Goal: Task Accomplishment & Management: Manage account settings

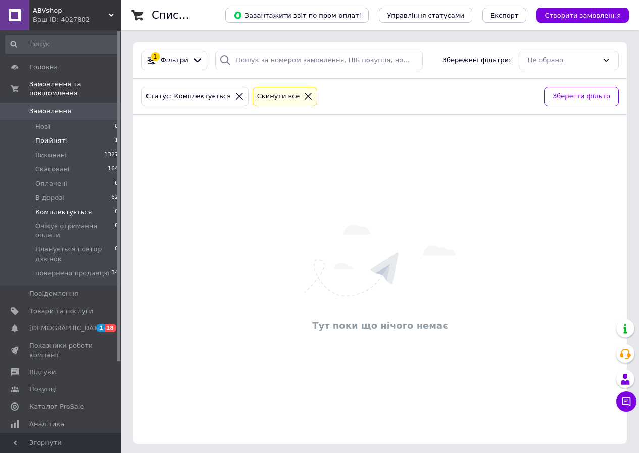
click at [83, 134] on li "Прийняті 1" at bounding box center [62, 141] width 124 height 14
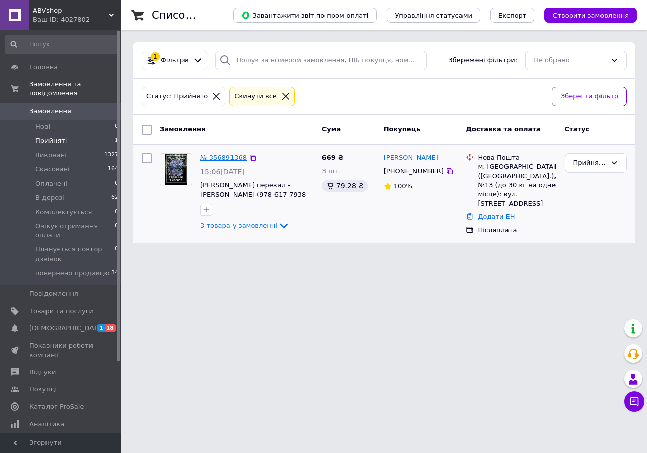
click at [218, 157] on link "№ 356891368" at bounding box center [223, 158] width 47 height 8
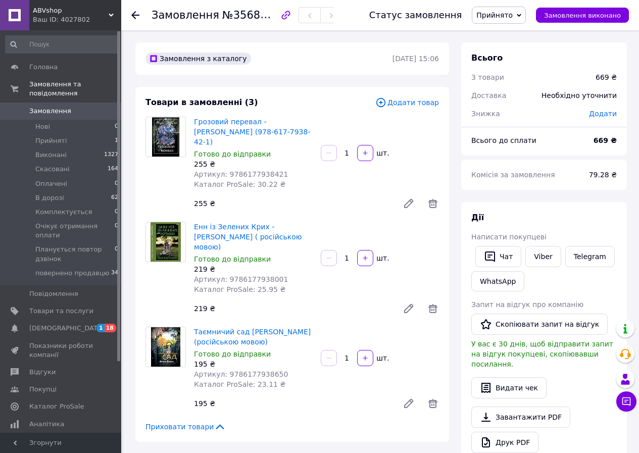
click at [526, 16] on span "Прийнято" at bounding box center [499, 15] width 54 height 17
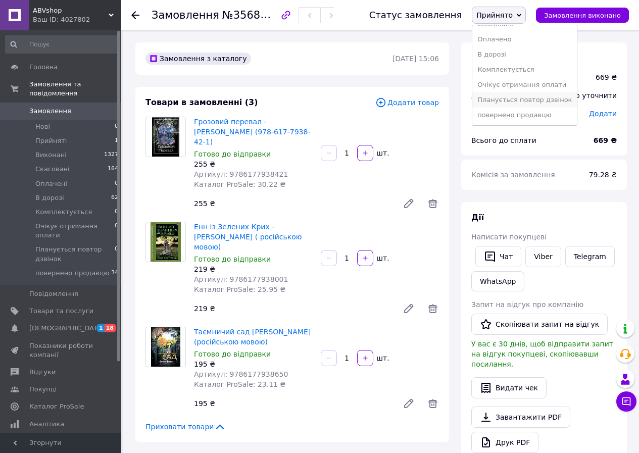
click at [516, 95] on li "Планується повтор дзвінок" at bounding box center [525, 99] width 105 height 15
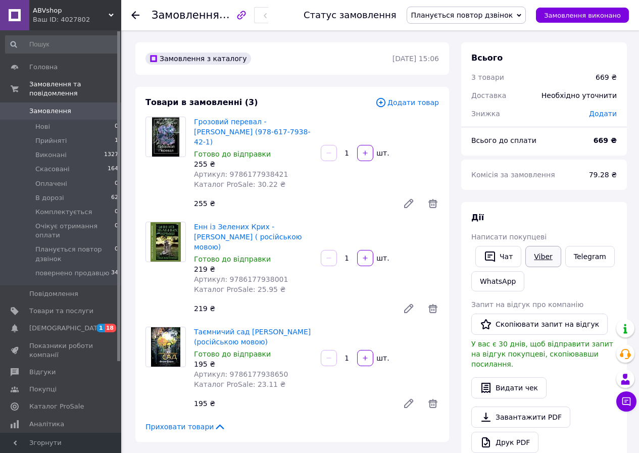
click at [549, 254] on link "Viber" at bounding box center [543, 256] width 35 height 21
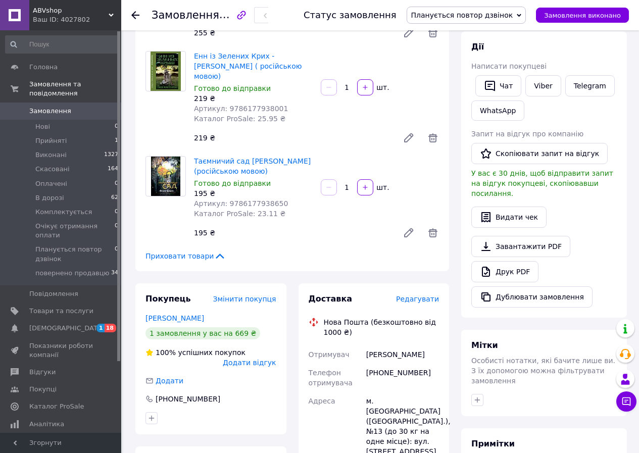
scroll to position [202, 0]
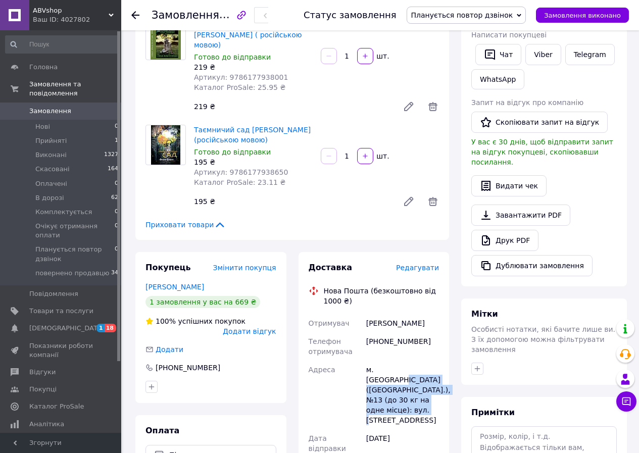
drag, startPoint x: 390, startPoint y: 391, endPoint x: 364, endPoint y: 356, distance: 43.4
click at [364, 361] on div "м. [GEOGRAPHIC_DATA] ([GEOGRAPHIC_DATA].), №13 (до 30 кг на одне місце): вул. […" at bounding box center [402, 395] width 77 height 69
click at [384, 394] on div "м. [GEOGRAPHIC_DATA] ([GEOGRAPHIC_DATA].), №13 (до 30 кг на одне місце): вул. […" at bounding box center [402, 395] width 77 height 69
drag, startPoint x: 384, startPoint y: 394, endPoint x: 368, endPoint y: 343, distance: 53.4
click at [368, 361] on div "м. [GEOGRAPHIC_DATA] ([GEOGRAPHIC_DATA].), №13 (до 30 кг на одне місце): вул. […" at bounding box center [402, 395] width 77 height 69
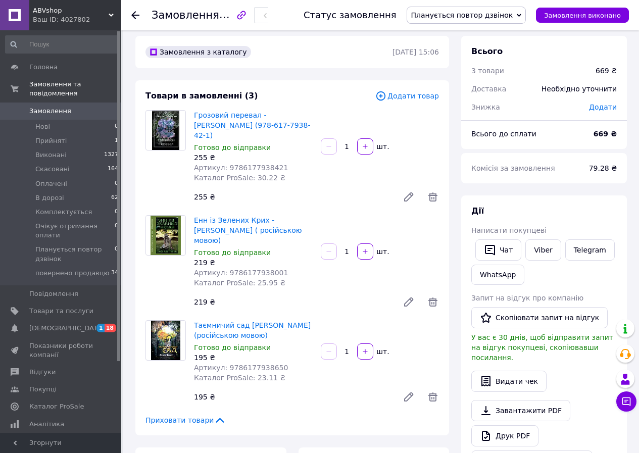
scroll to position [0, 0]
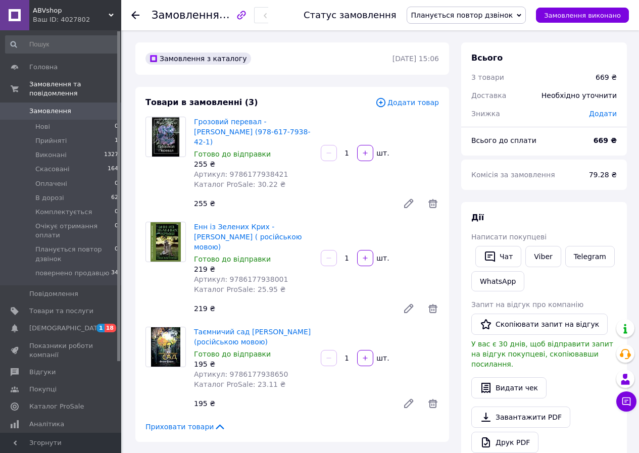
click at [523, 16] on span "Планується повтор дзвінок" at bounding box center [467, 15] width 120 height 17
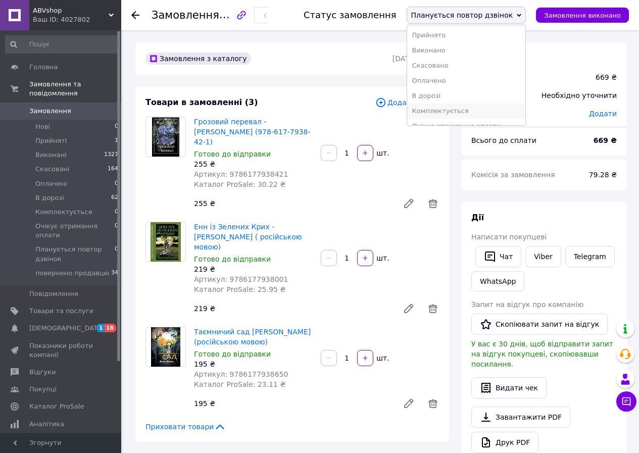
click at [480, 106] on li "Комплектується" at bounding box center [466, 111] width 119 height 15
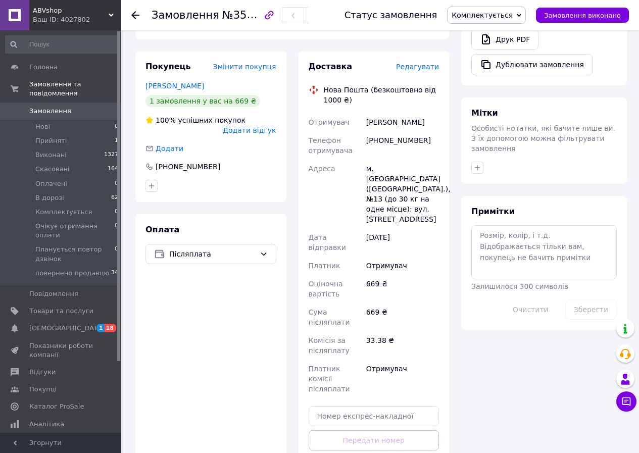
scroll to position [404, 0]
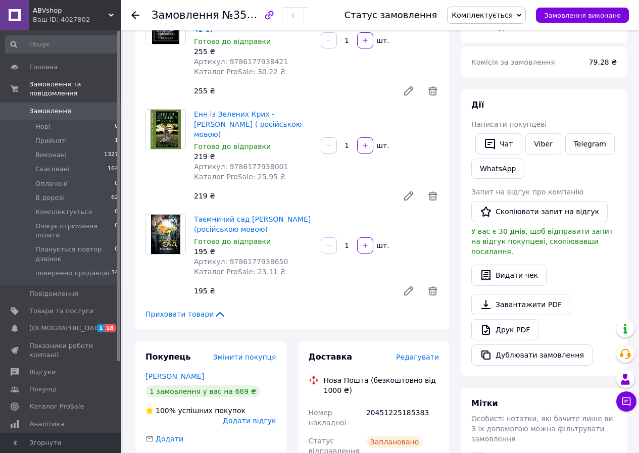
scroll to position [0, 0]
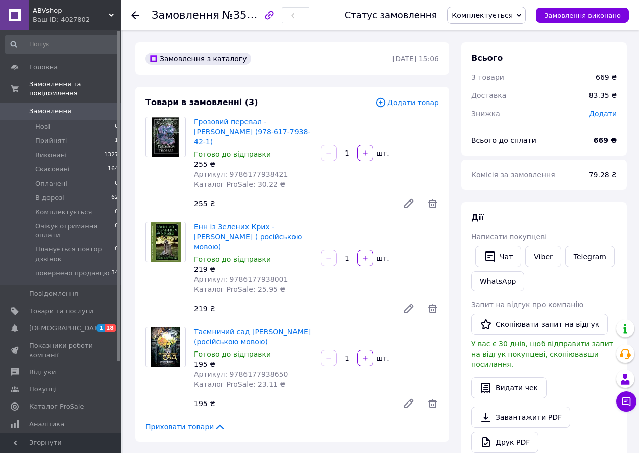
click at [526, 11] on span "Комплектується" at bounding box center [486, 15] width 79 height 17
click at [515, 89] on li "В дорозі" at bounding box center [500, 95] width 105 height 15
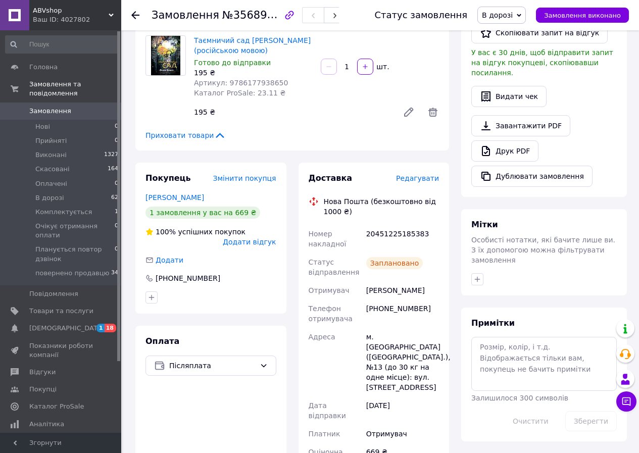
scroll to position [303, 0]
